Goal: Check status

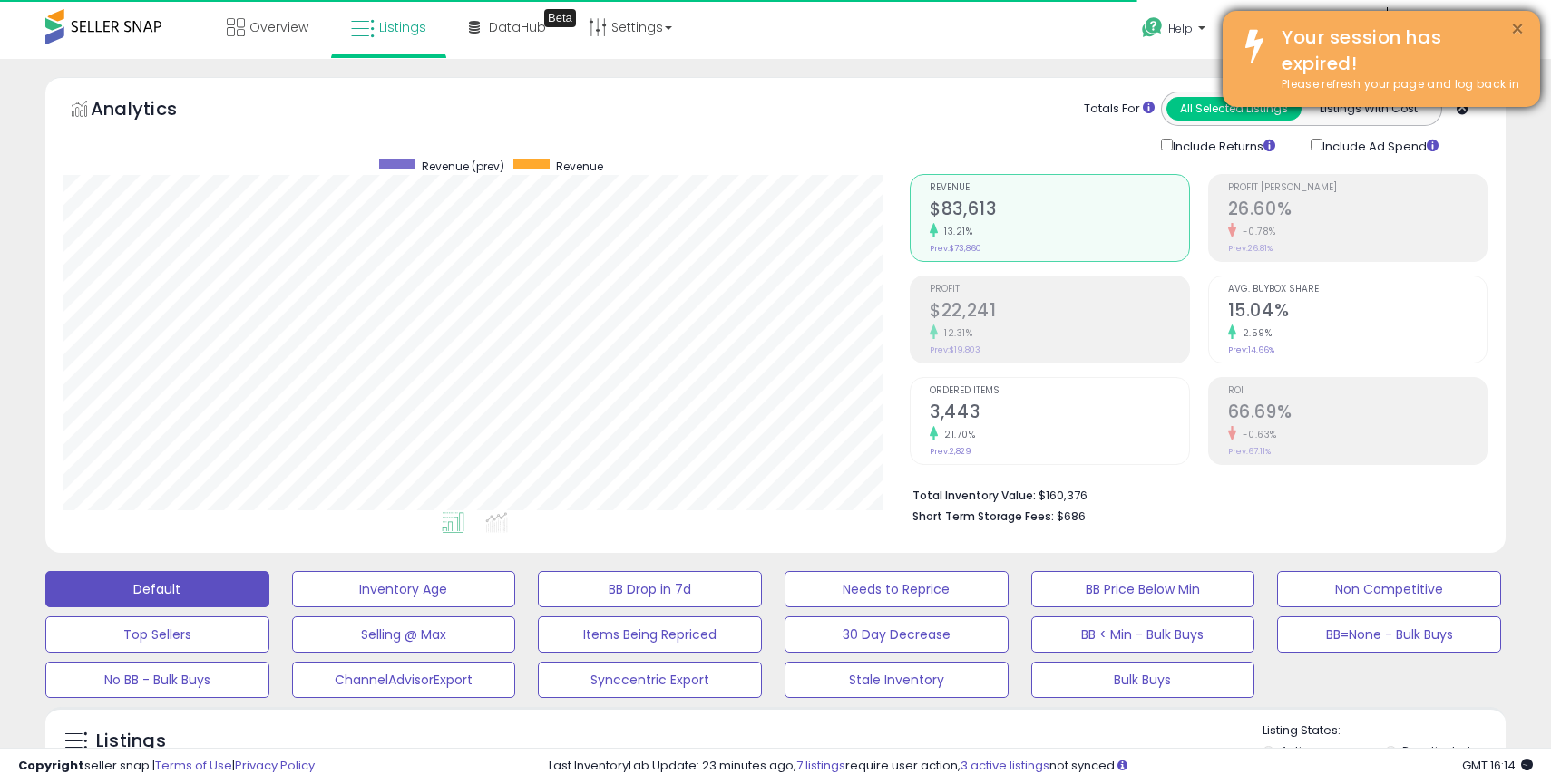
scroll to position [372, 846]
click at [1514, 31] on button "×" at bounding box center [1517, 29] width 14 height 23
